Goal: Task Accomplishment & Management: Manage account settings

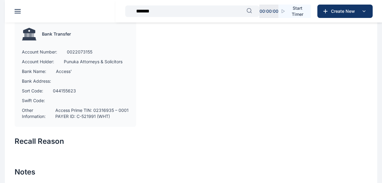
scroll to position [412, 0]
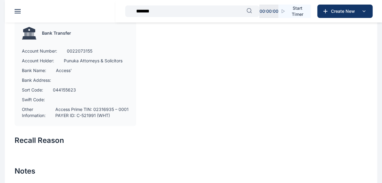
click at [27, 135] on h2 "Recall Reason" at bounding box center [191, 140] width 353 height 10
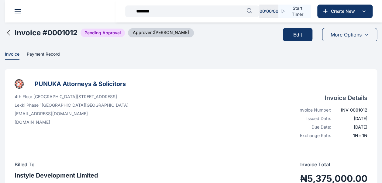
scroll to position [0, 0]
click at [341, 36] on span "More Options" at bounding box center [346, 34] width 31 height 7
click at [303, 37] on button "Edit" at bounding box center [297, 34] width 29 height 13
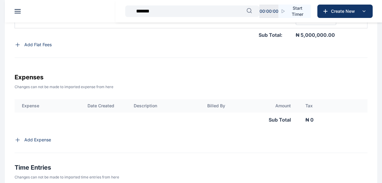
scroll to position [301, 0]
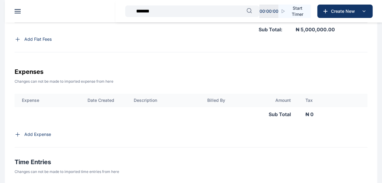
click at [17, 132] on icon at bounding box center [18, 134] width 4 height 4
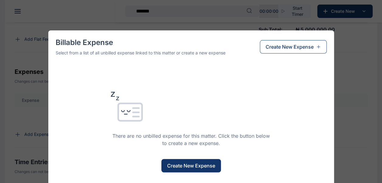
click at [176, 171] on button "Create New Expense" at bounding box center [191, 165] width 60 height 13
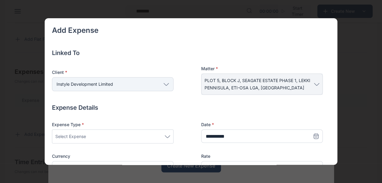
click at [124, 136] on div "Select Expense" at bounding box center [112, 136] width 115 height 7
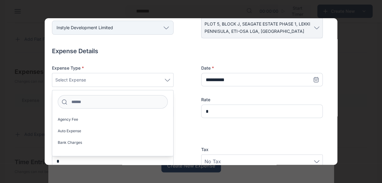
scroll to position [60, 0]
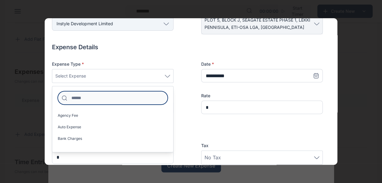
click at [119, 101] on input at bounding box center [113, 97] width 110 height 13
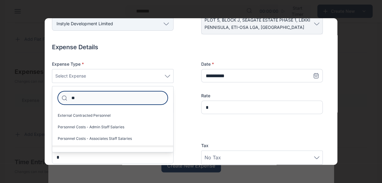
type input "*"
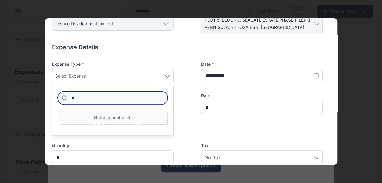
type input "*"
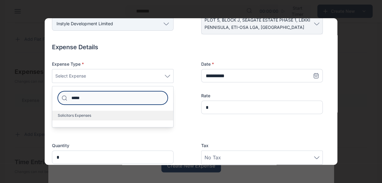
type input "*****"
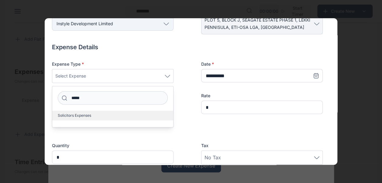
click at [107, 118] on label "Solicitors Expenses" at bounding box center [112, 116] width 121 height 10
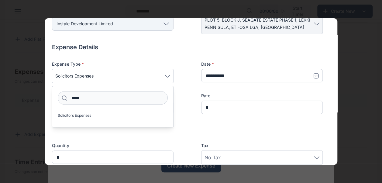
click at [182, 124] on div "**********" at bounding box center [187, 126] width 271 height 166
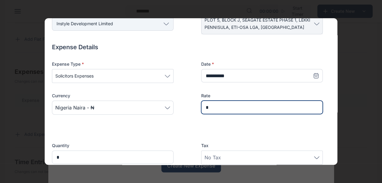
click at [218, 105] on input "*" at bounding box center [262, 107] width 122 height 13
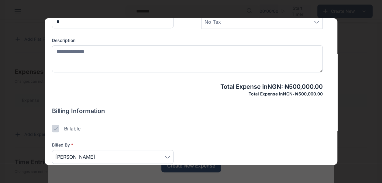
scroll to position [224, 0]
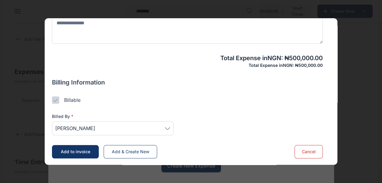
type input "*******"
click at [167, 128] on icon at bounding box center [167, 128] width 5 height 3
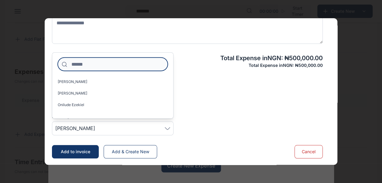
click at [114, 65] on input at bounding box center [113, 63] width 110 height 13
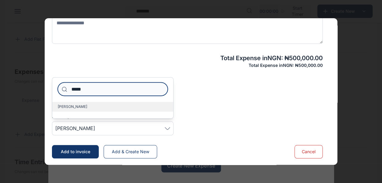
type input "*****"
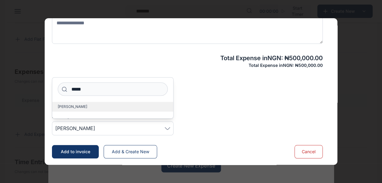
click at [86, 108] on span "[PERSON_NAME]" at bounding box center [72, 106] width 29 height 5
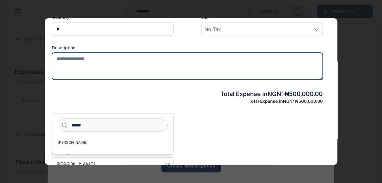
click at [83, 64] on textarea at bounding box center [187, 66] width 271 height 27
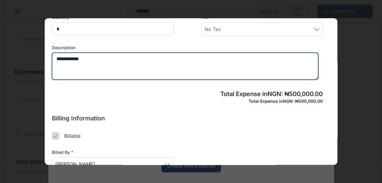
click at [88, 56] on textarea "**********" at bounding box center [185, 66] width 266 height 27
type textarea "*"
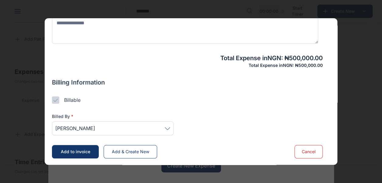
click at [73, 150] on span "Add to invoice" at bounding box center [75, 151] width 29 height 5
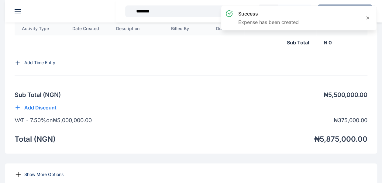
scroll to position [528, 0]
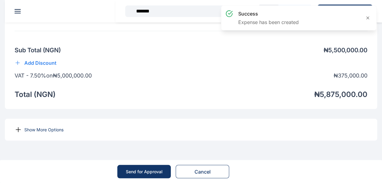
click at [147, 173] on div "Send for Approval" at bounding box center [144, 171] width 37 height 6
